Goal: Task Accomplishment & Management: Manage account settings

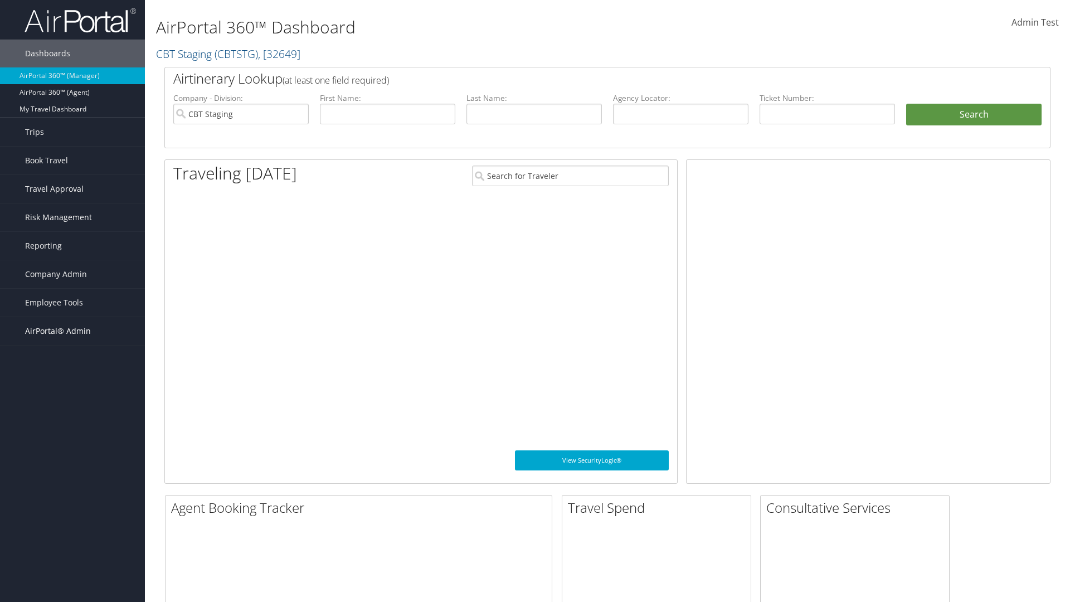
click at [72, 331] on span "AirPortal® Admin" at bounding box center [58, 331] width 66 height 28
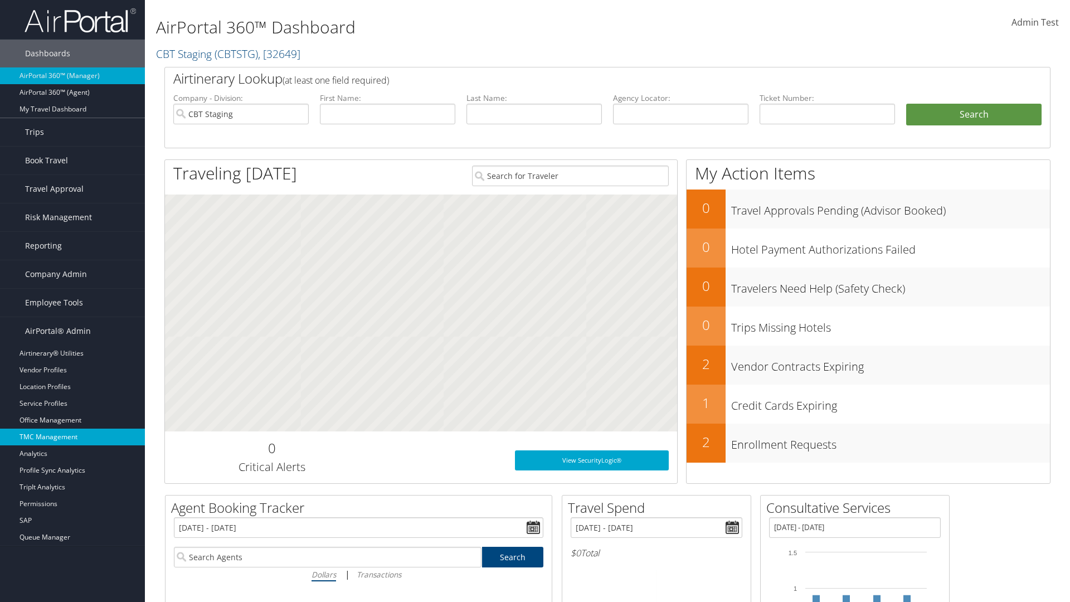
click at [72, 437] on link "TMC Management" at bounding box center [72, 437] width 145 height 17
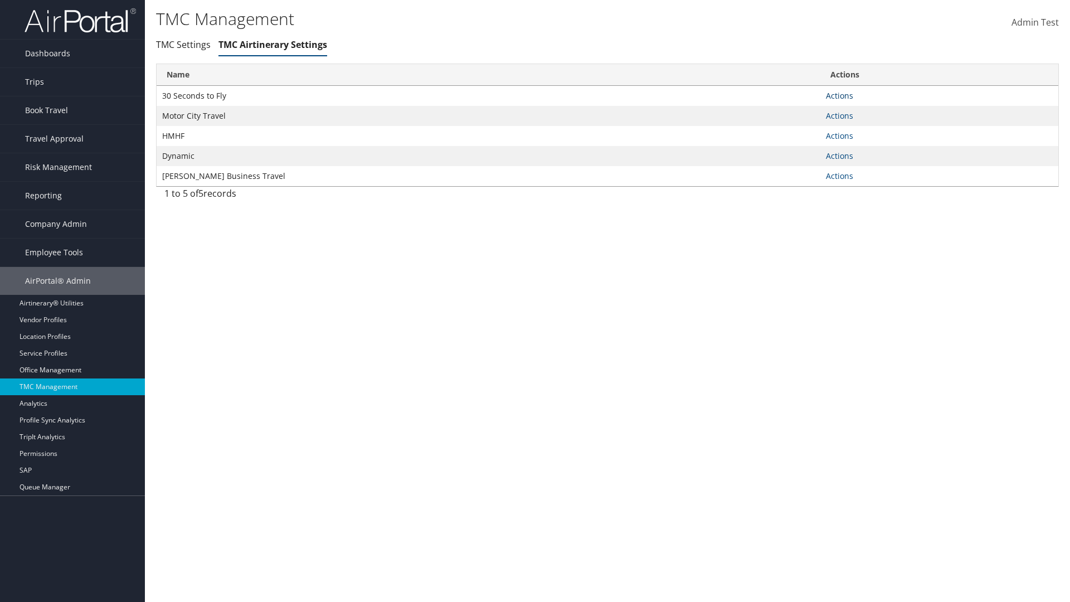
click at [839, 95] on link "Actions" at bounding box center [839, 95] width 27 height 11
click at [798, 149] on link "Manage Air notes" at bounding box center [798, 149] width 103 height 19
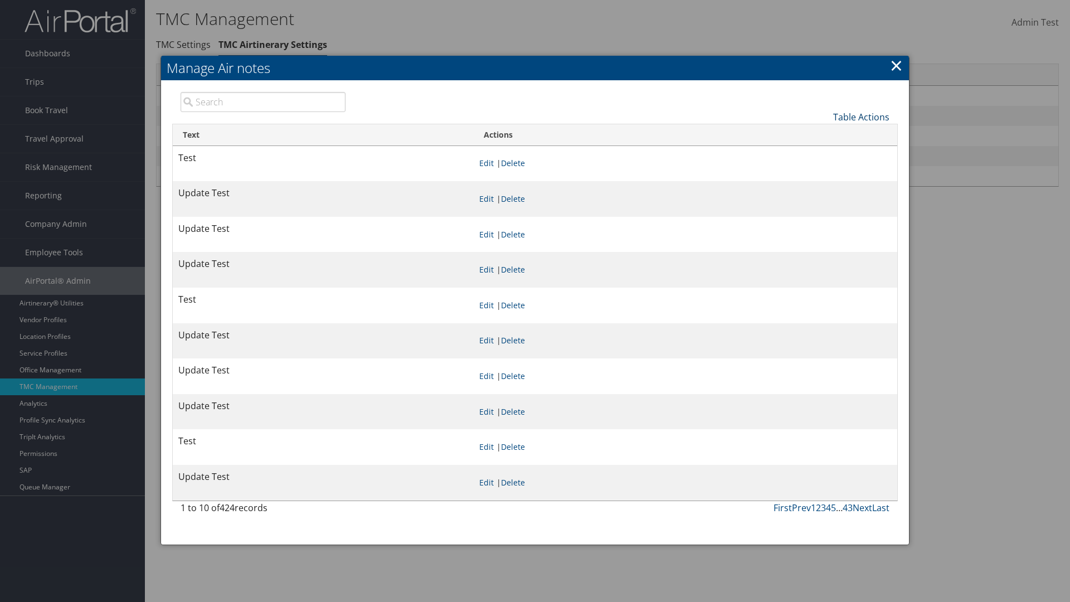
click at [861, 116] on link "Table Actions" at bounding box center [861, 117] width 56 height 12
click at [824, 134] on link "New Record" at bounding box center [824, 134] width 147 height 19
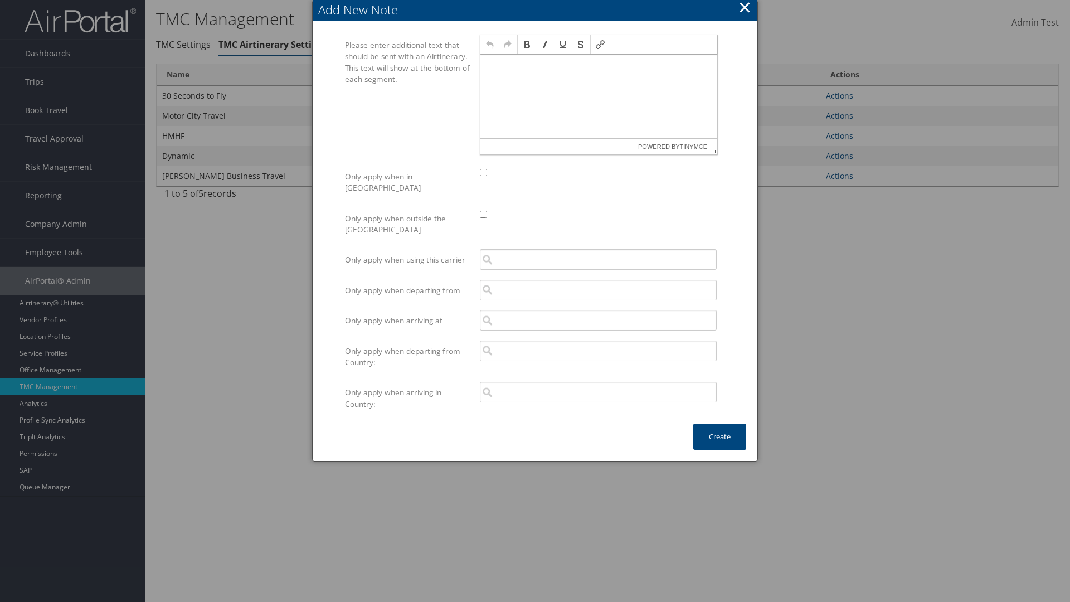
click at [598, 65] on p at bounding box center [599, 65] width 228 height 9
click at [719, 425] on button "Create" at bounding box center [719, 437] width 53 height 26
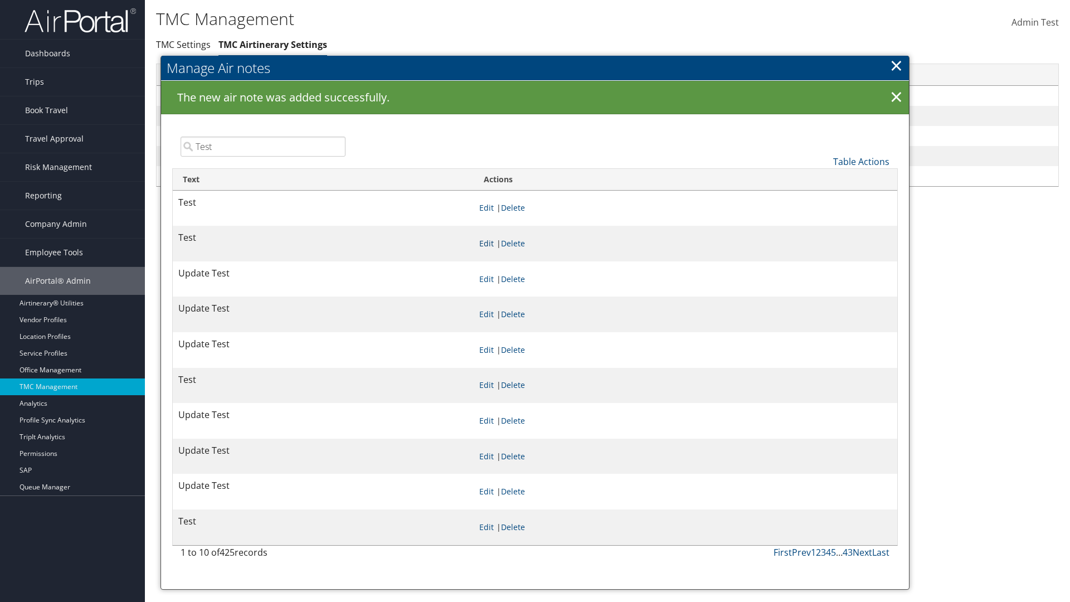
type input "Test"
click at [494, 243] on link "Edit" at bounding box center [486, 243] width 14 height 11
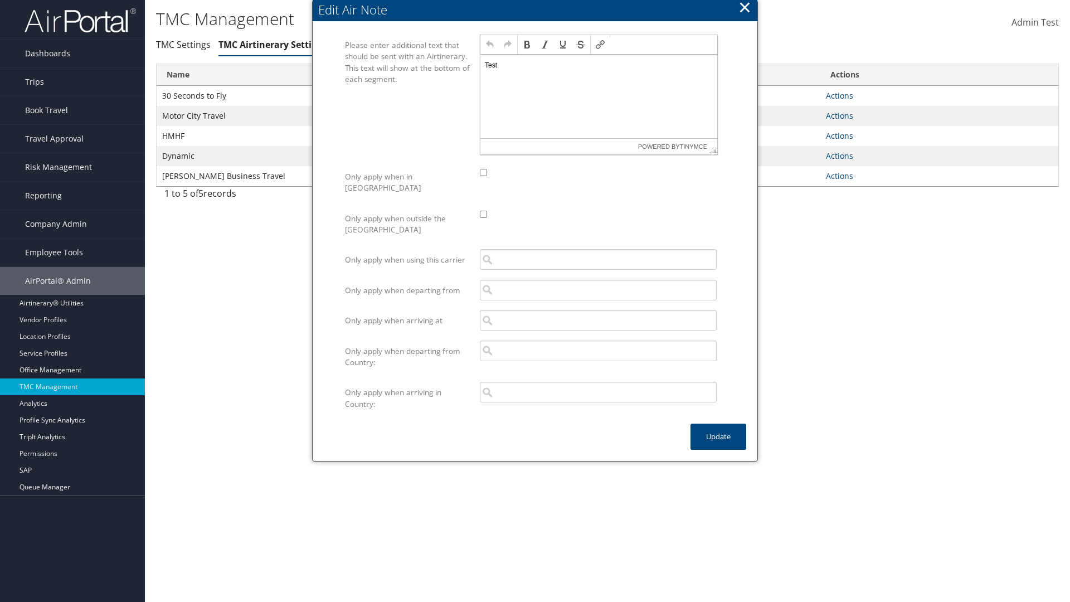
click at [598, 65] on p "Test" at bounding box center [599, 65] width 228 height 9
click at [718, 425] on button "Update" at bounding box center [718, 437] width 56 height 26
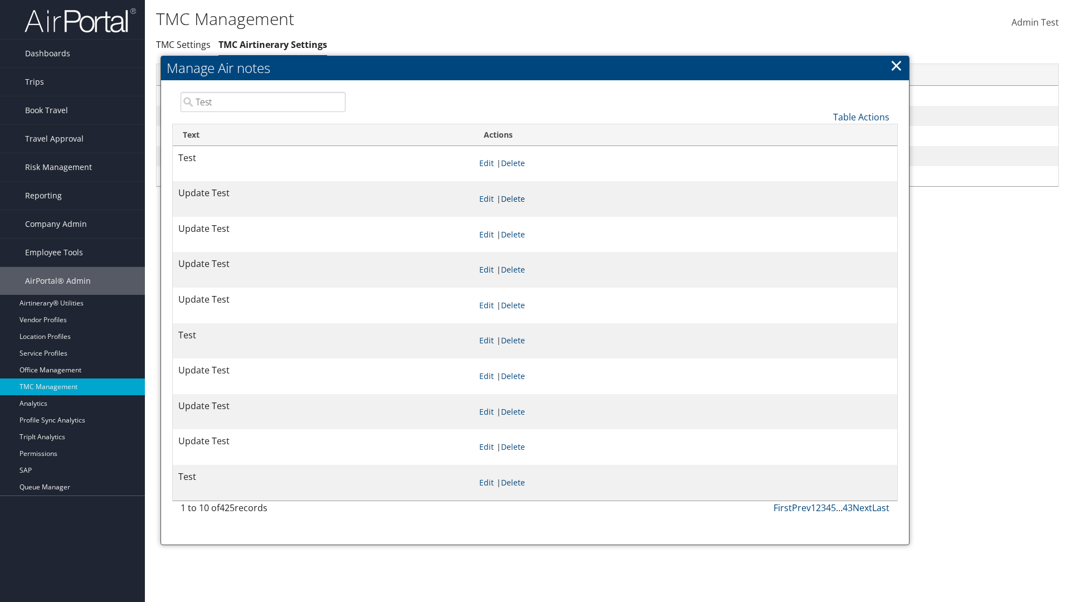
click at [525, 198] on link "Delete" at bounding box center [513, 198] width 24 height 11
